Goal: Information Seeking & Learning: Understand process/instructions

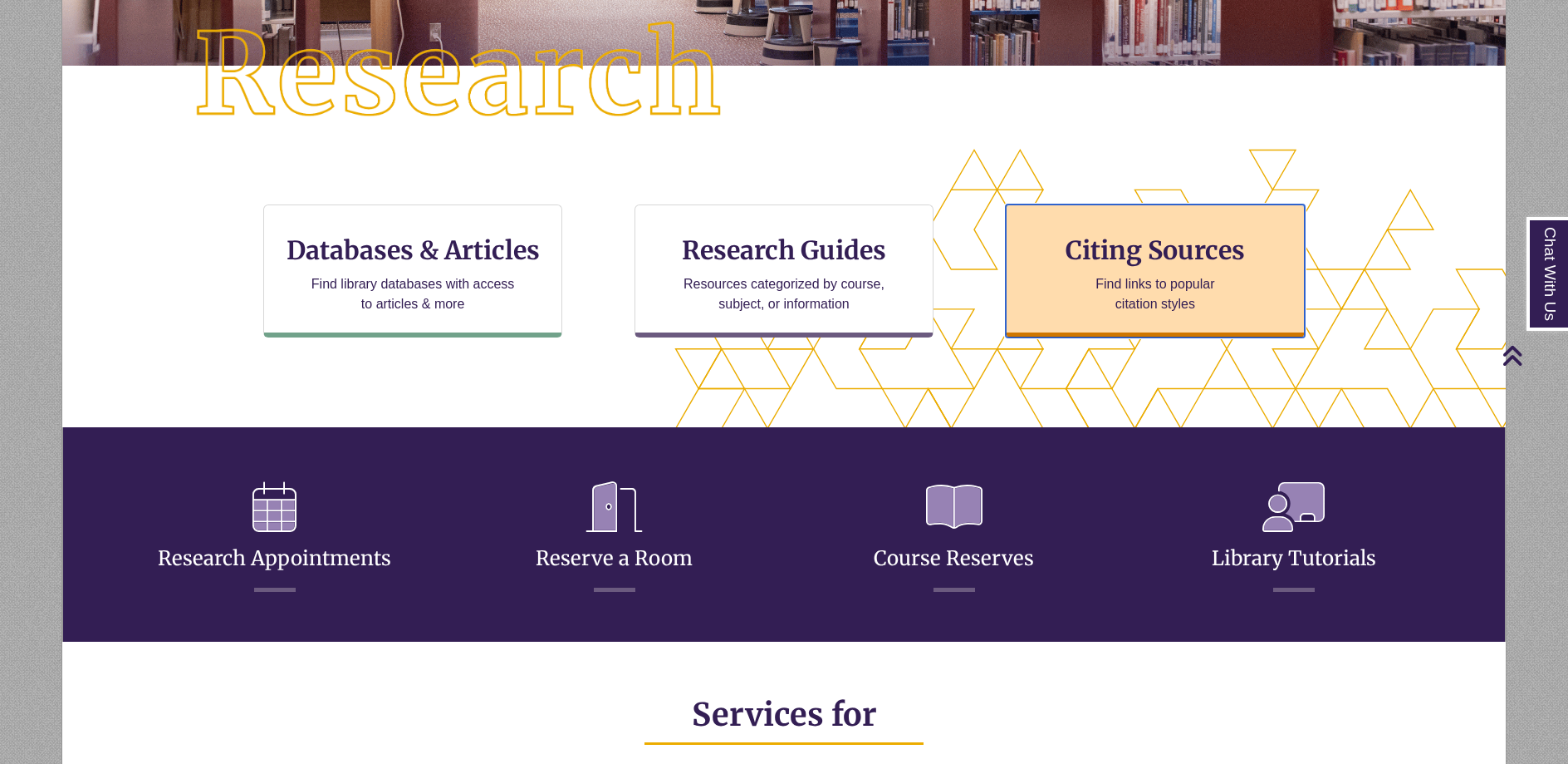
click at [1062, 257] on h3 "Citing Sources" at bounding box center [1155, 249] width 203 height 31
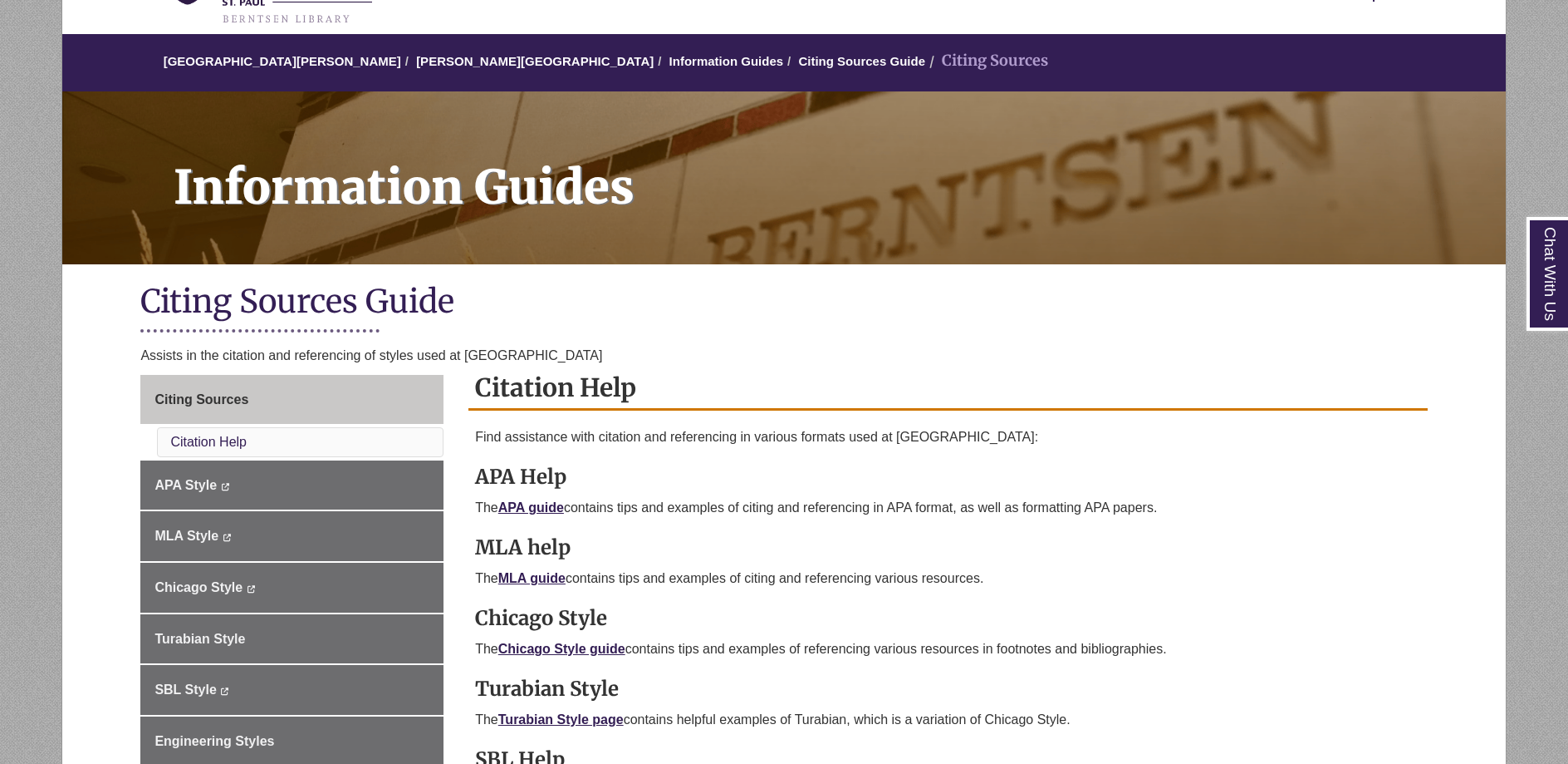
scroll to position [332, 0]
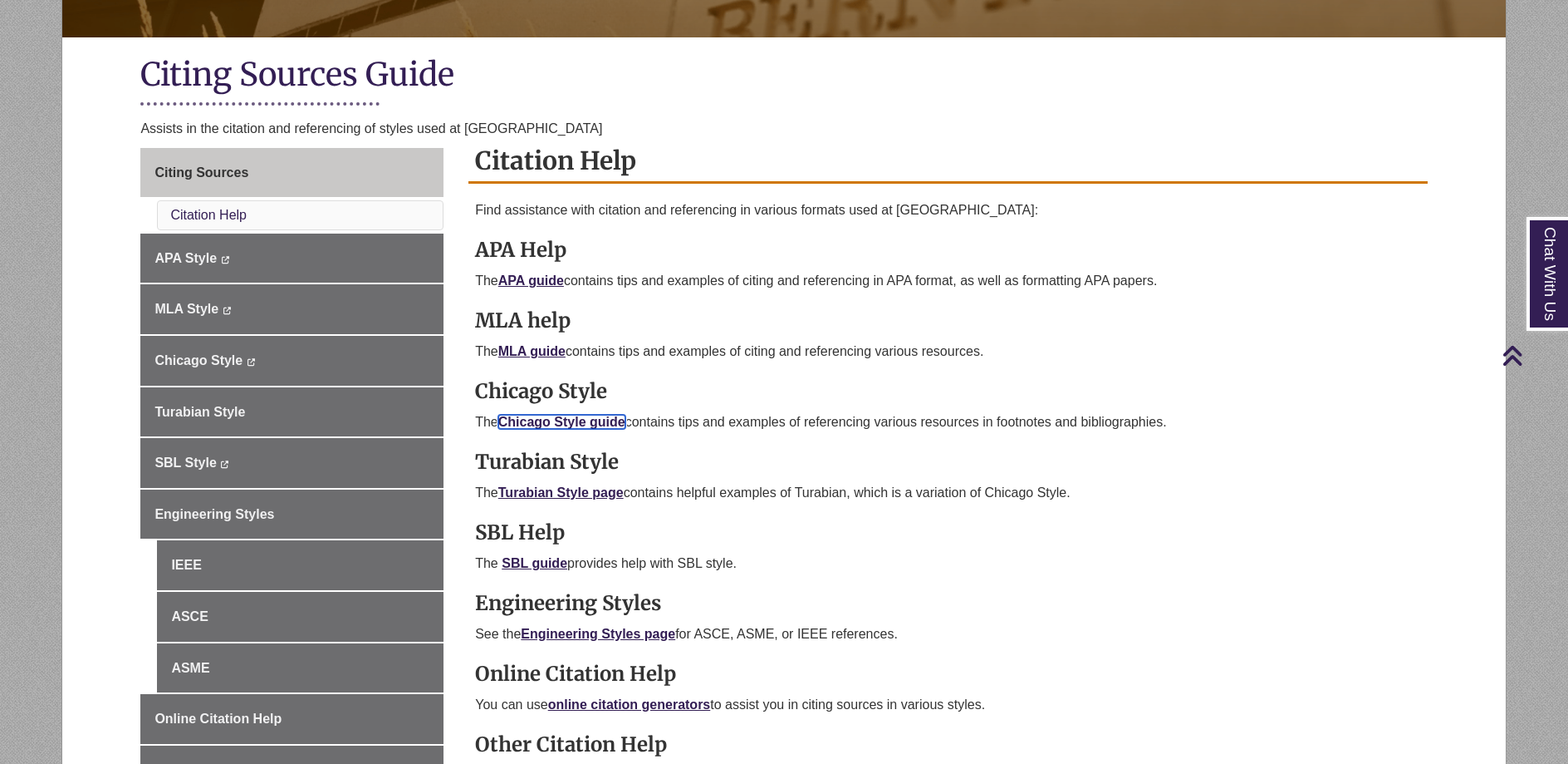
click at [581, 418] on link "Chicago Style guide" at bounding box center [562, 421] width 127 height 14
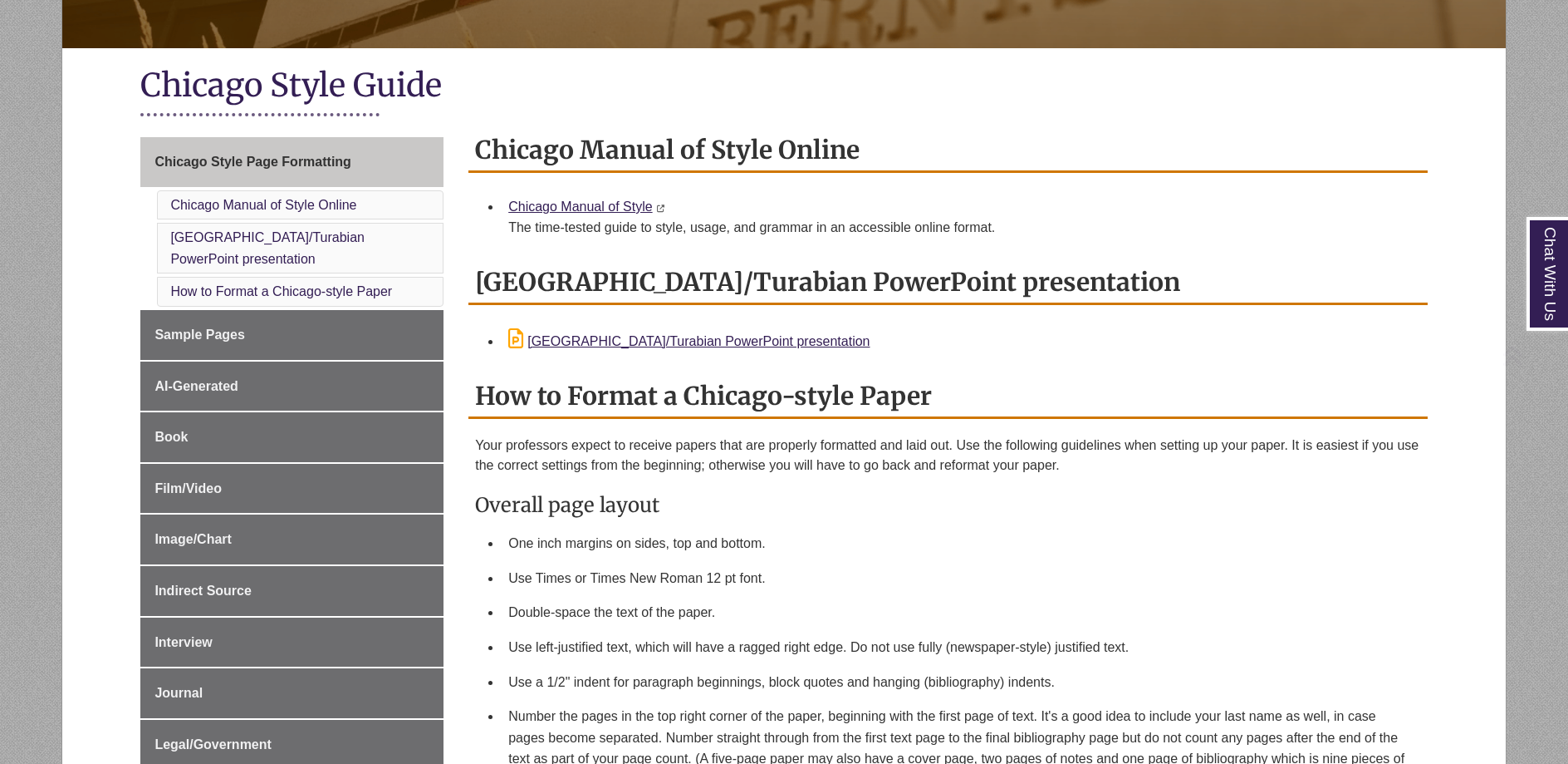
scroll to position [332, 0]
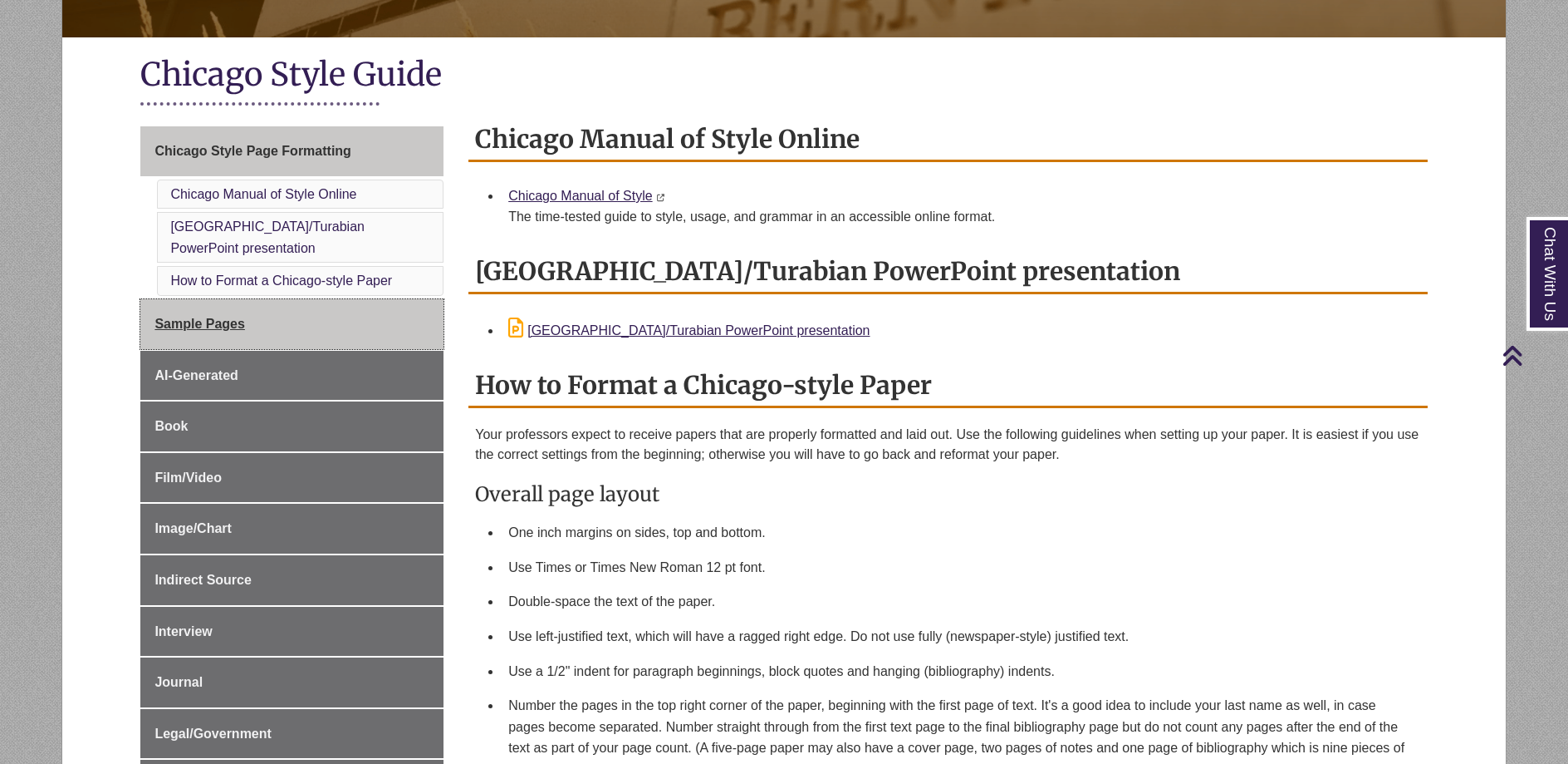
click at [184, 299] on link "Sample Pages" at bounding box center [291, 324] width 303 height 50
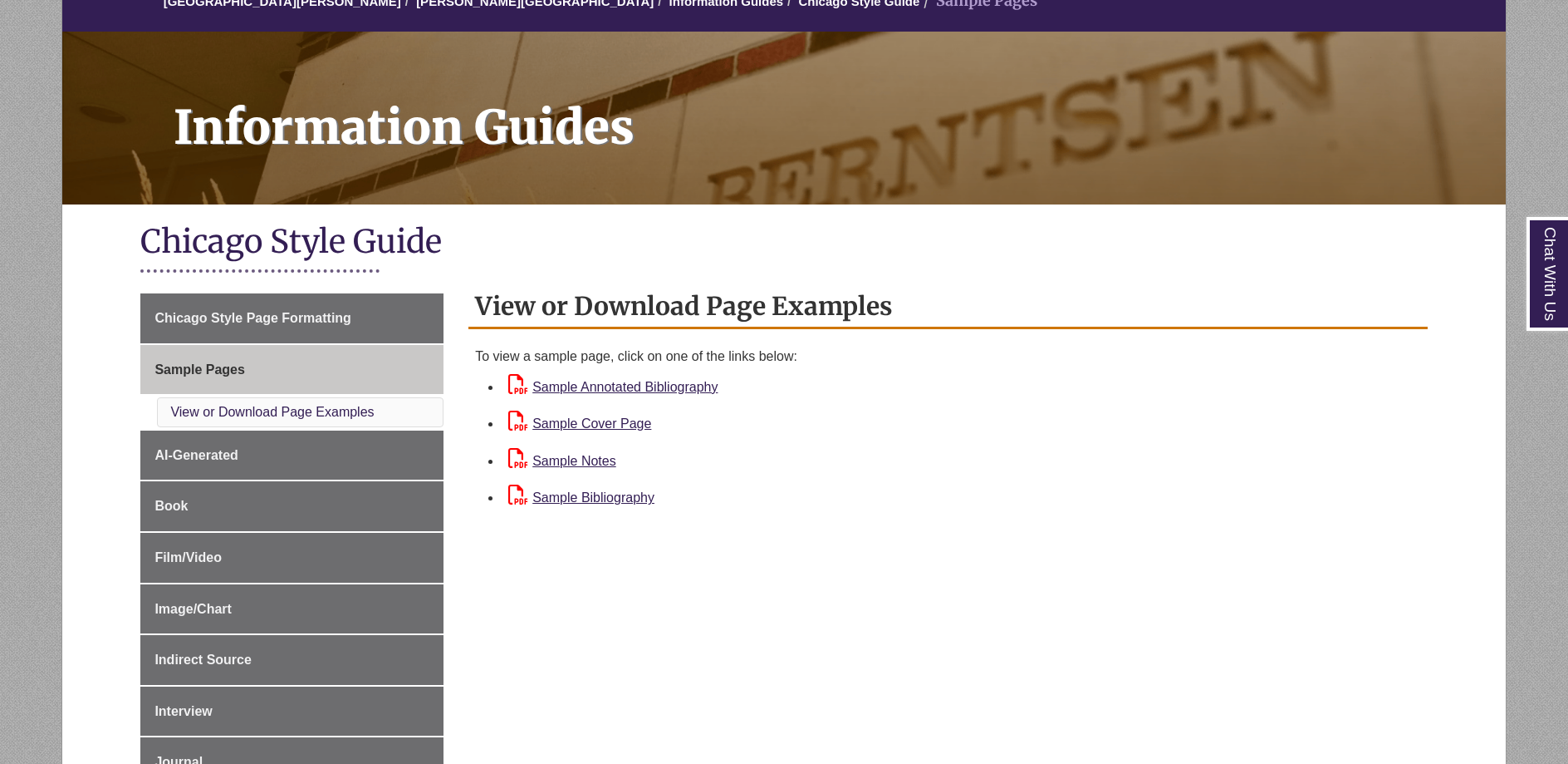
scroll to position [167, 0]
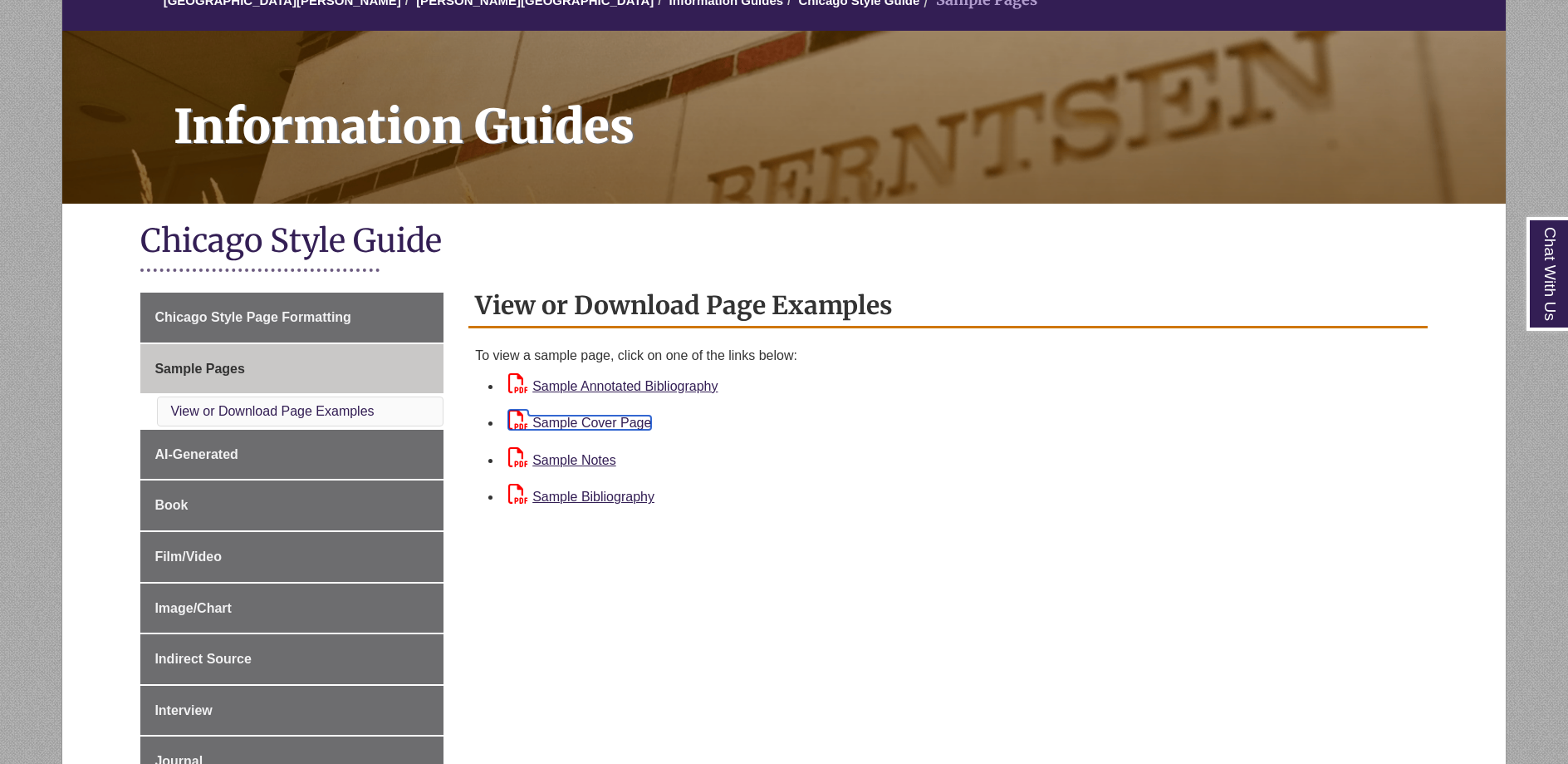
click at [616, 424] on link "Sample Cover Page" at bounding box center [579, 422] width 143 height 14
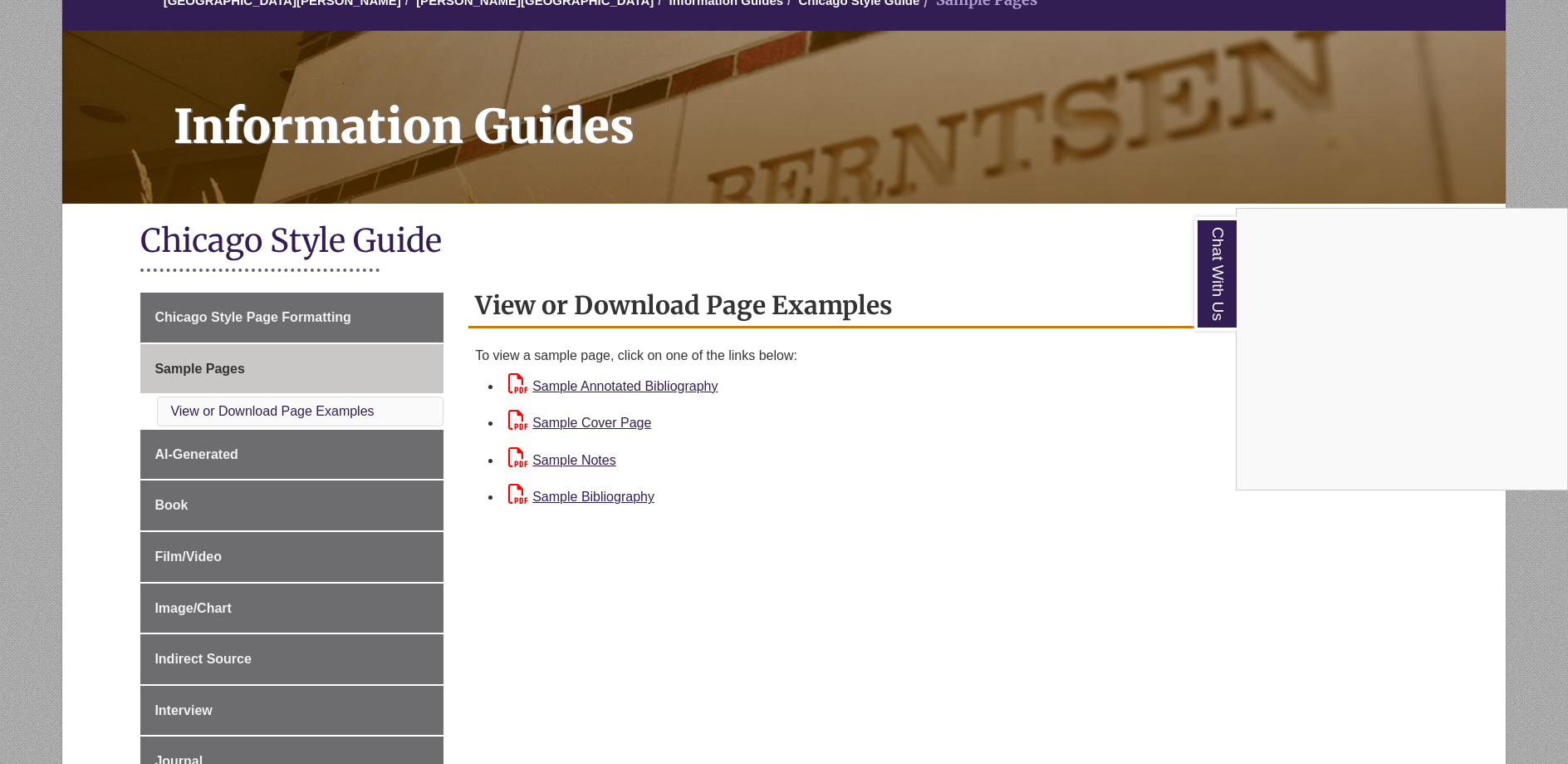
click at [598, 453] on div "Chat With Us" at bounding box center [784, 382] width 1568 height 764
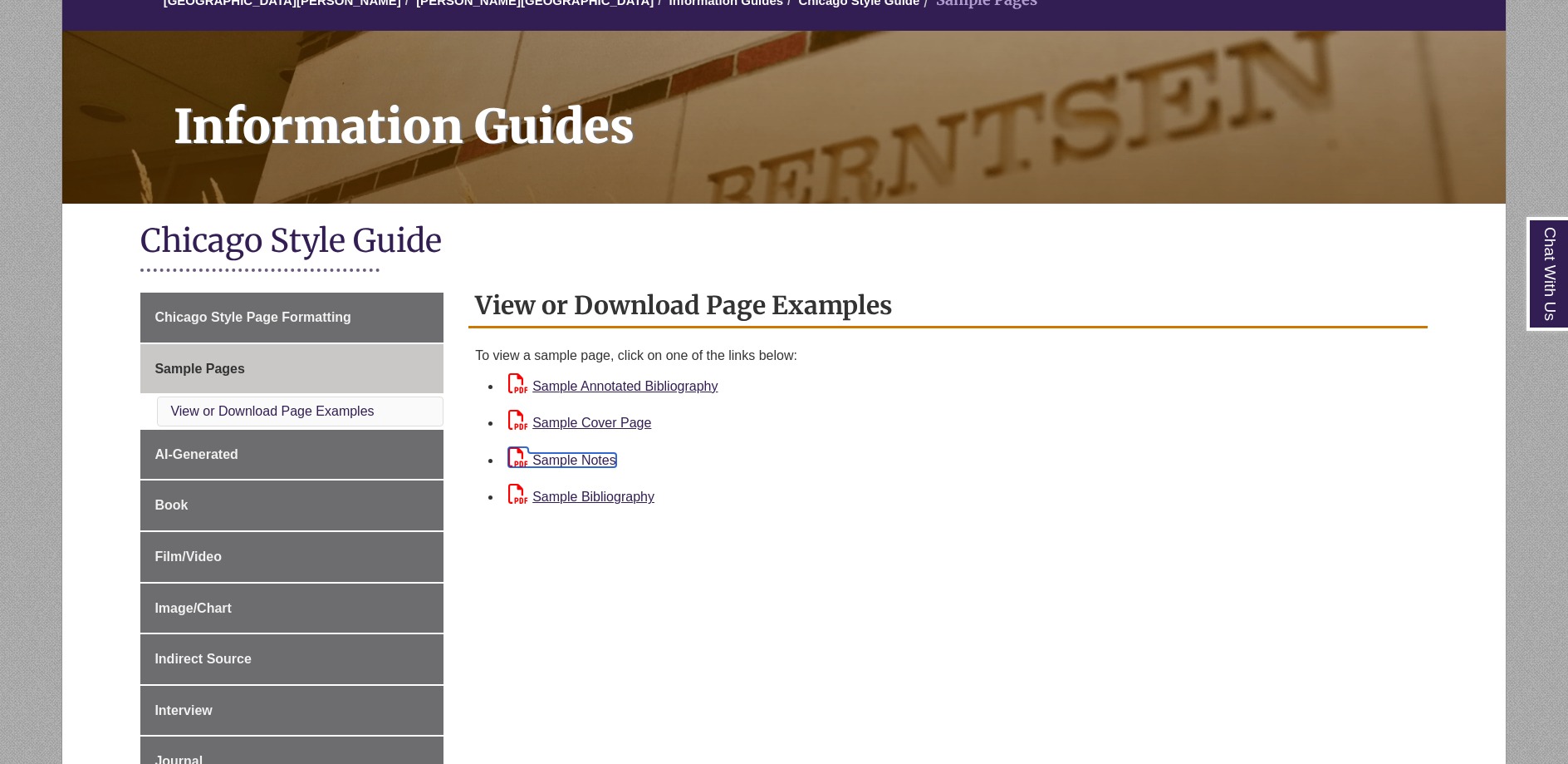
click at [597, 459] on link "Sample Notes" at bounding box center [562, 459] width 108 height 14
